Goal: Information Seeking & Learning: Learn about a topic

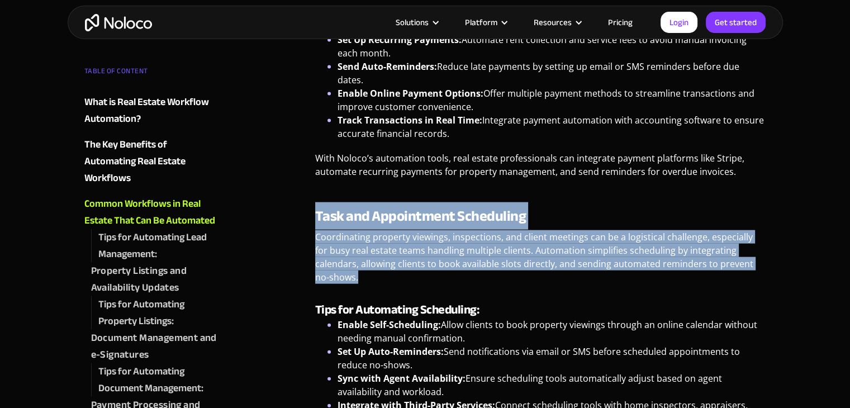
drag, startPoint x: 380, startPoint y: 194, endPoint x: 759, endPoint y: 238, distance: 381.5
click at [759, 238] on div "Real estate professionals [DATE] must juggle numerous tasks, from lead generati…" at bounding box center [541, 169] width 462 height 4748
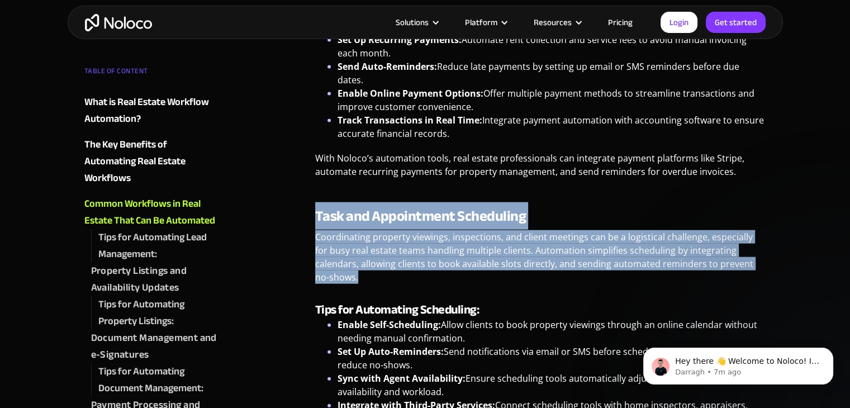
click at [313, 180] on div "Real estate professionals [DATE] must juggle numerous tasks, from lead generati…" at bounding box center [541, 169] width 462 height 4748
drag, startPoint x: 313, startPoint y: 180, endPoint x: 749, endPoint y: 238, distance: 439.8
click at [749, 238] on div "Real estate professionals [DATE] must juggle numerous tasks, from lead generati…" at bounding box center [541, 169] width 462 height 4748
click at [614, 235] on p "Coordinating property viewings, inspections, and client meetings can be a logis…" at bounding box center [540, 261] width 451 height 62
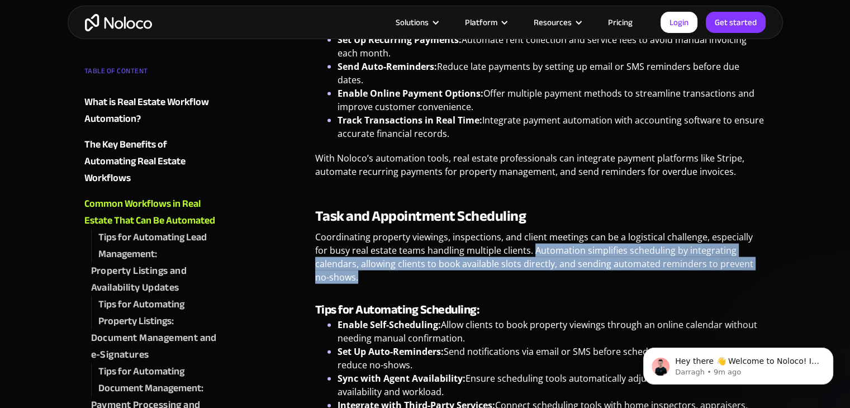
drag, startPoint x: 748, startPoint y: 235, endPoint x: 518, endPoint y: 224, distance: 230.0
click at [518, 230] on p "Coordinating property viewings, inspections, and client meetings can be a logis…" at bounding box center [540, 261] width 451 height 62
copy p "Automation simplifies scheduling by integrating calendars, allowing clients to …"
click at [523, 230] on p "Coordinating property viewings, inspections, and client meetings can be a logis…" at bounding box center [540, 261] width 451 height 62
drag, startPoint x: 523, startPoint y: 219, endPoint x: 743, endPoint y: 234, distance: 220.2
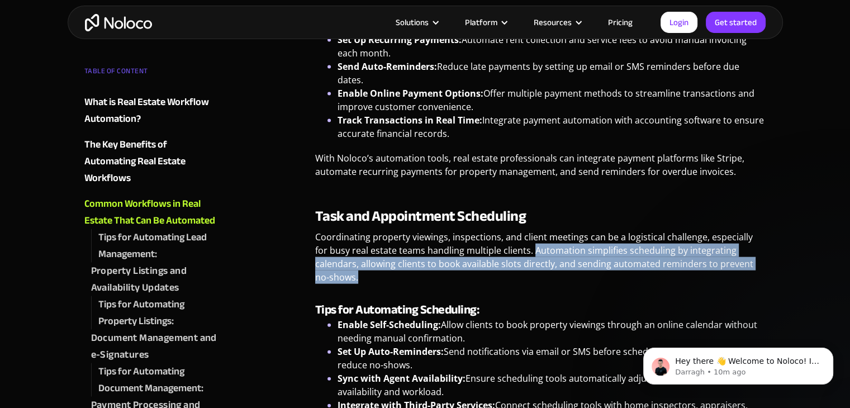
click at [743, 234] on p "Coordinating property viewings, inspections, and client meetings can be a logis…" at bounding box center [540, 261] width 451 height 62
